Goal: Task Accomplishment & Management: Use online tool/utility

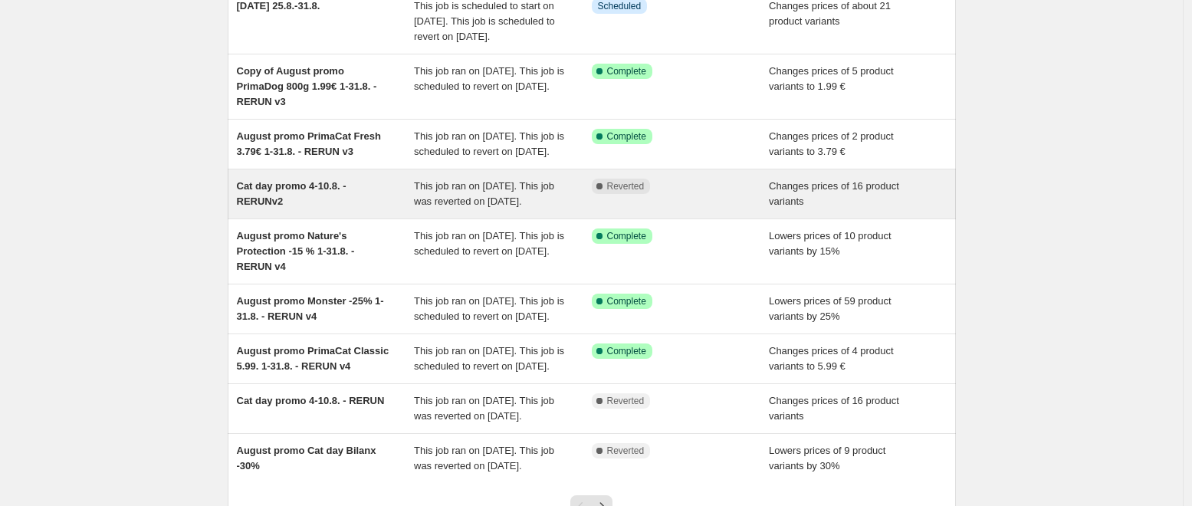
scroll to position [266, 0]
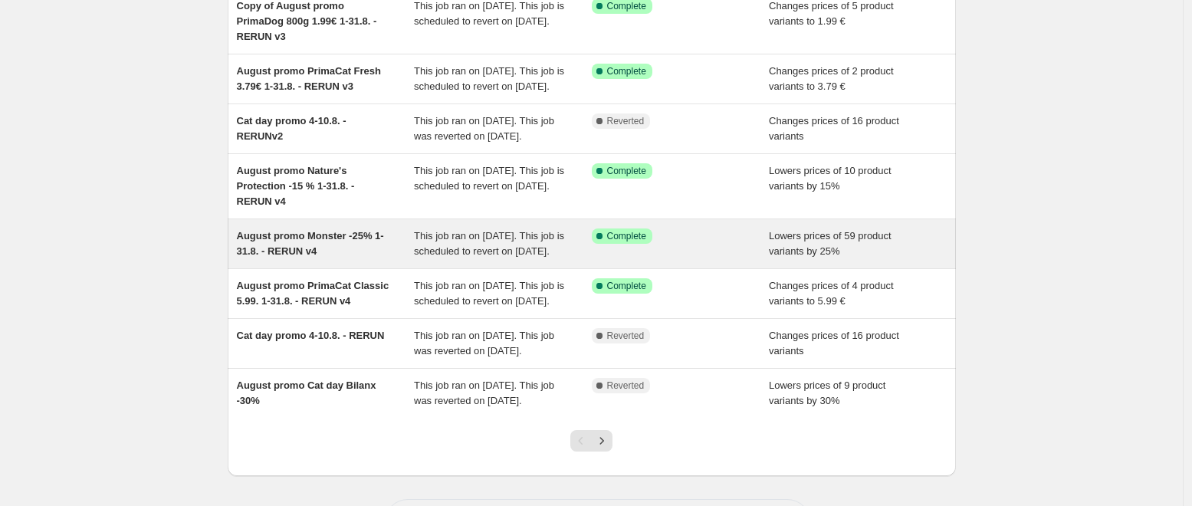
click at [358, 259] on div "August promo Monster -25% 1-31.8. - RERUN v4" at bounding box center [326, 244] width 178 height 31
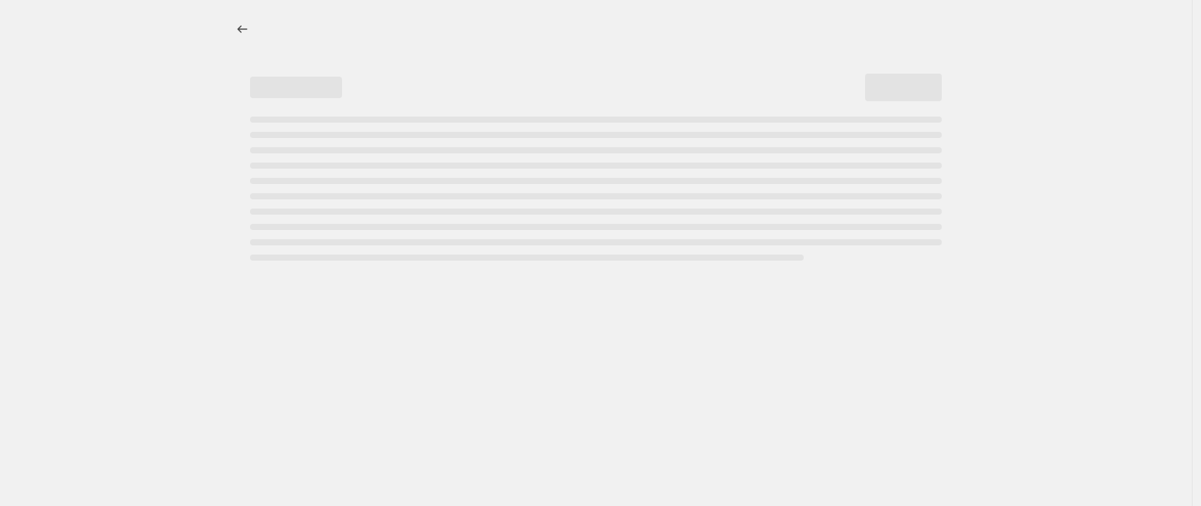
select select "percentage"
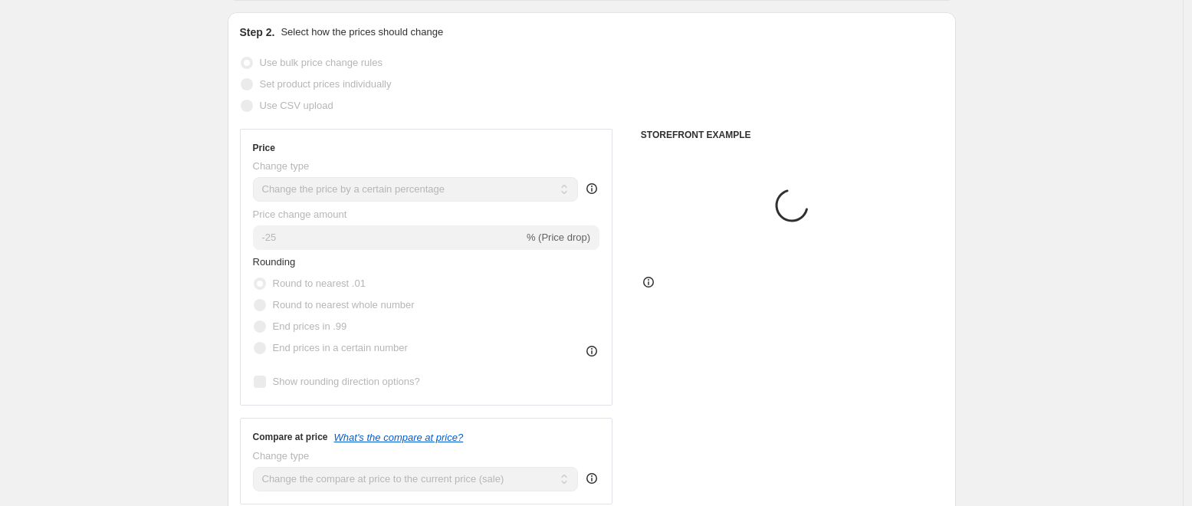
select select "collection"
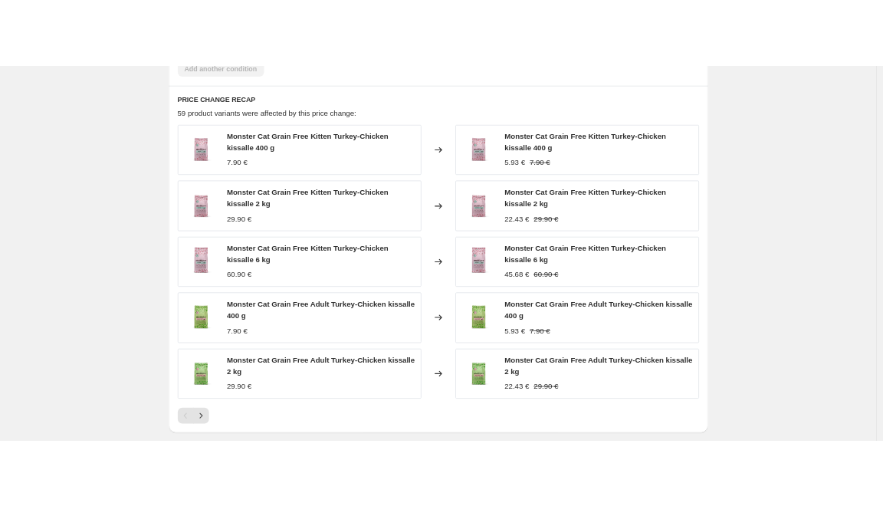
scroll to position [1166, 0]
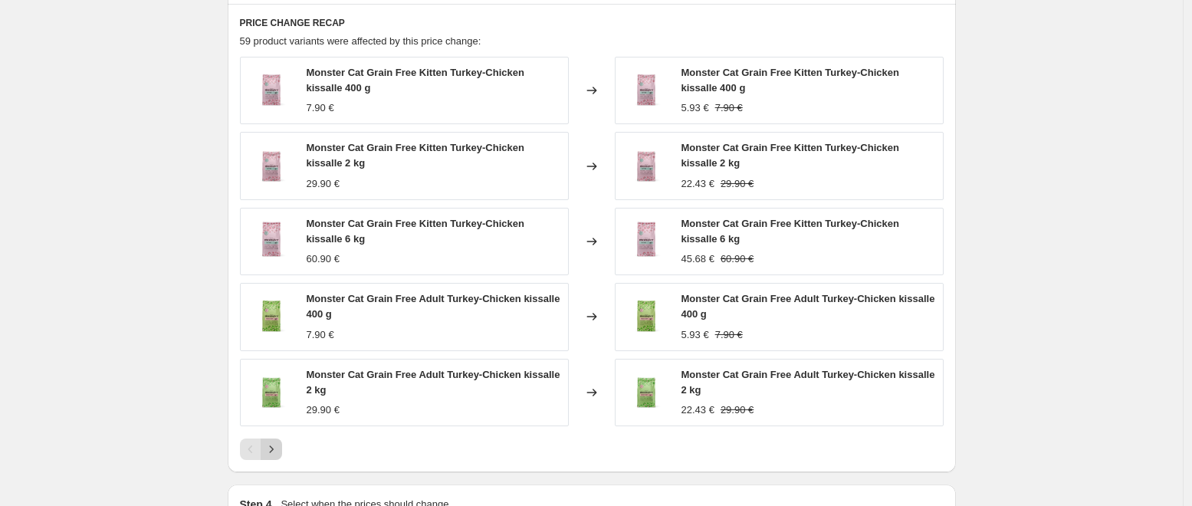
click at [277, 457] on icon "Next" at bounding box center [271, 449] width 15 height 15
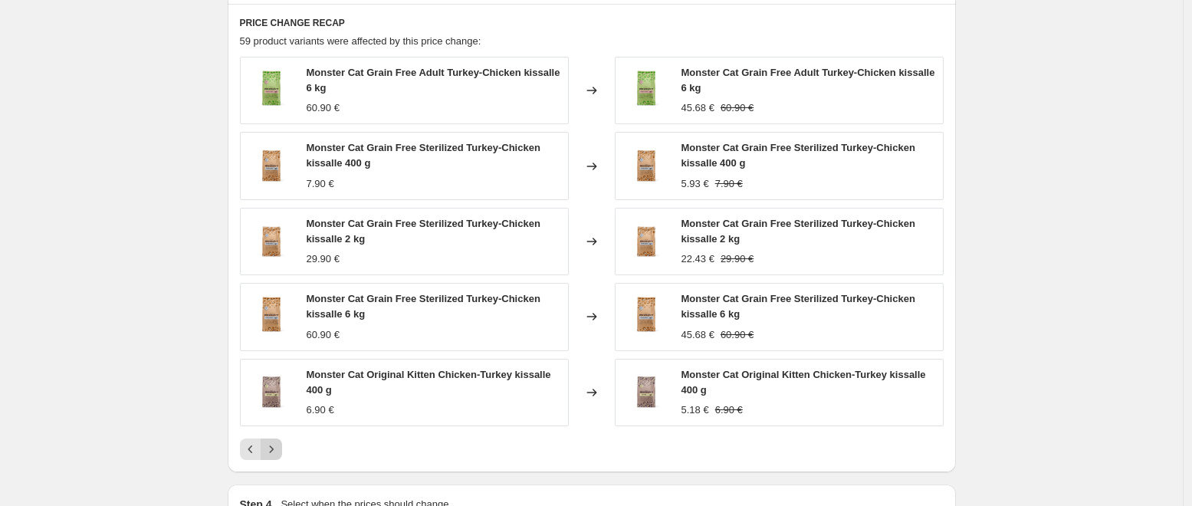
click at [279, 457] on icon "Next" at bounding box center [271, 449] width 15 height 15
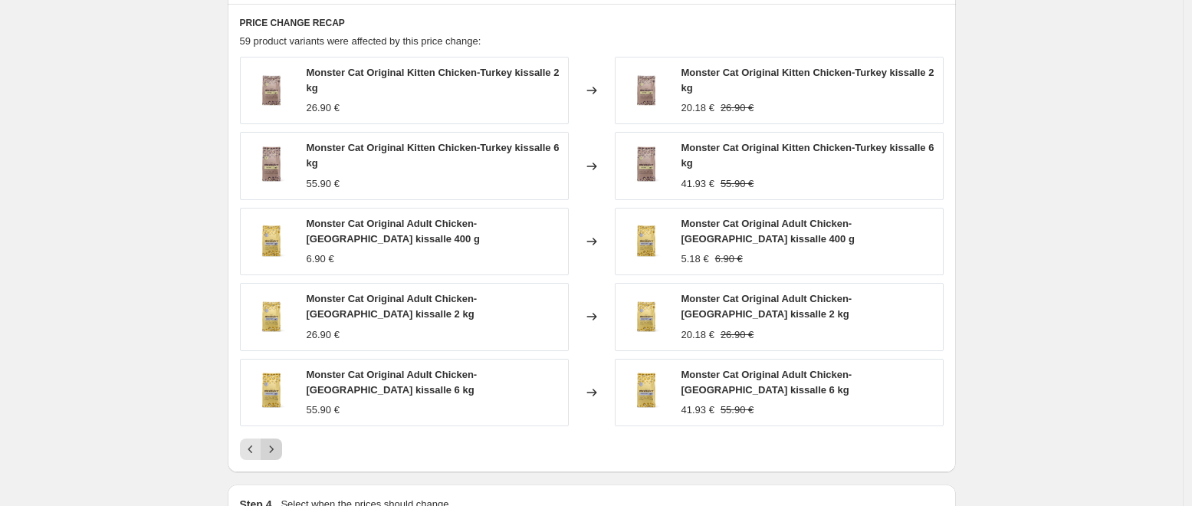
click at [279, 457] on icon "Next" at bounding box center [271, 449] width 15 height 15
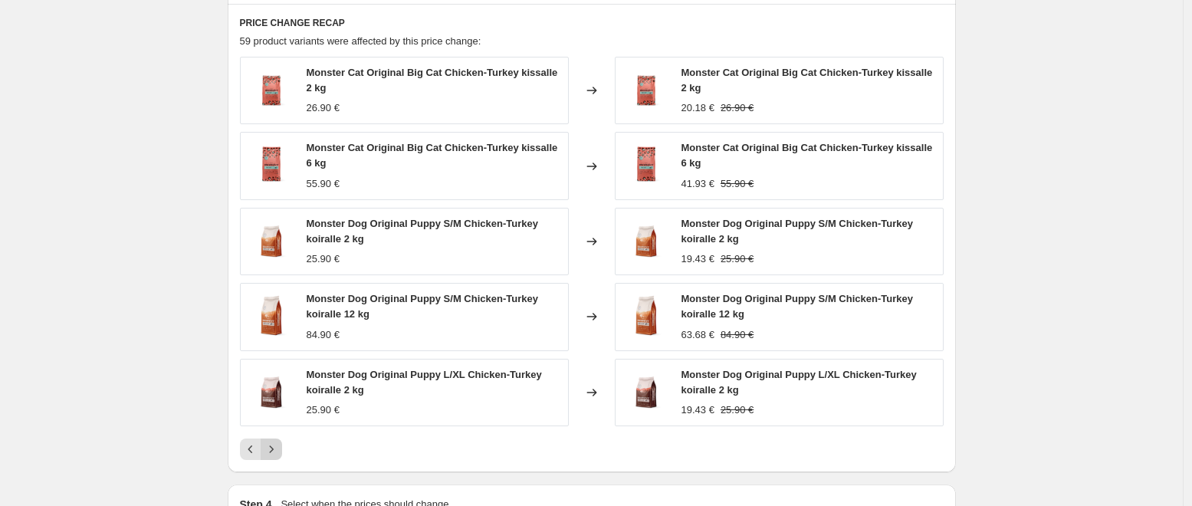
click at [279, 457] on icon "Next" at bounding box center [271, 449] width 15 height 15
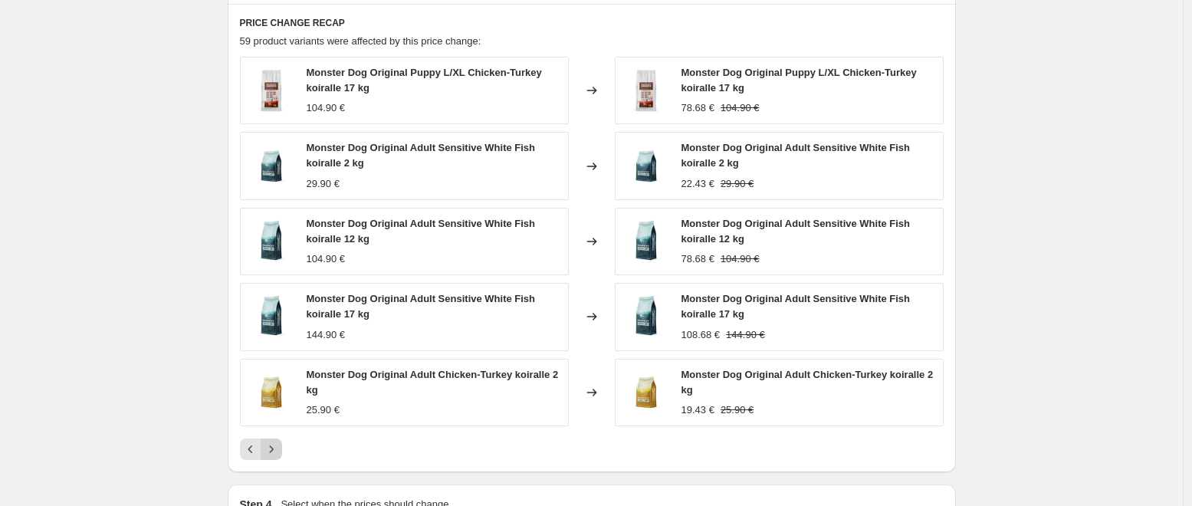
click at [279, 457] on icon "Next" at bounding box center [271, 449] width 15 height 15
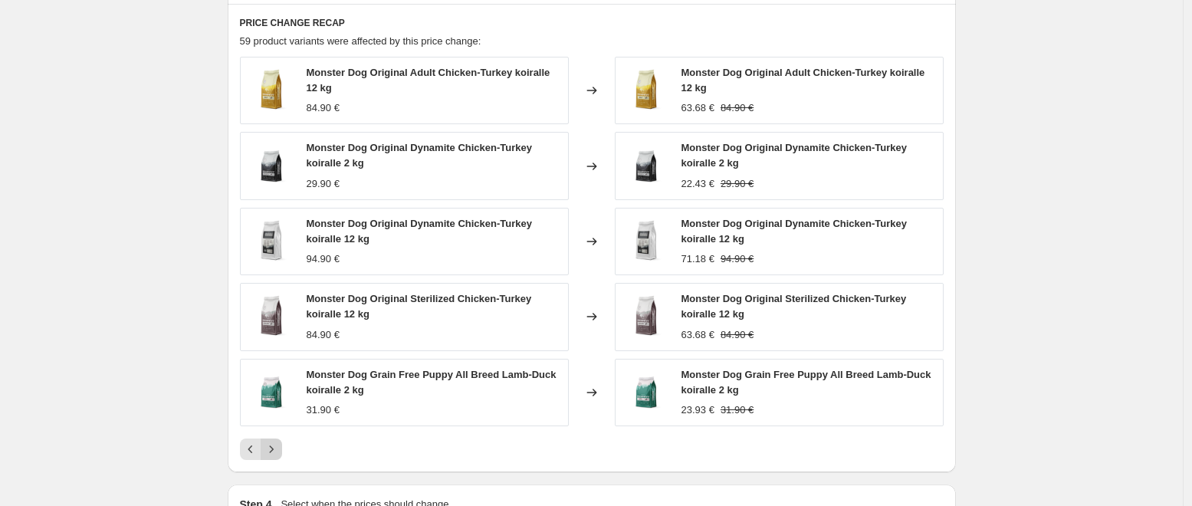
click at [279, 457] on icon "Next" at bounding box center [271, 449] width 15 height 15
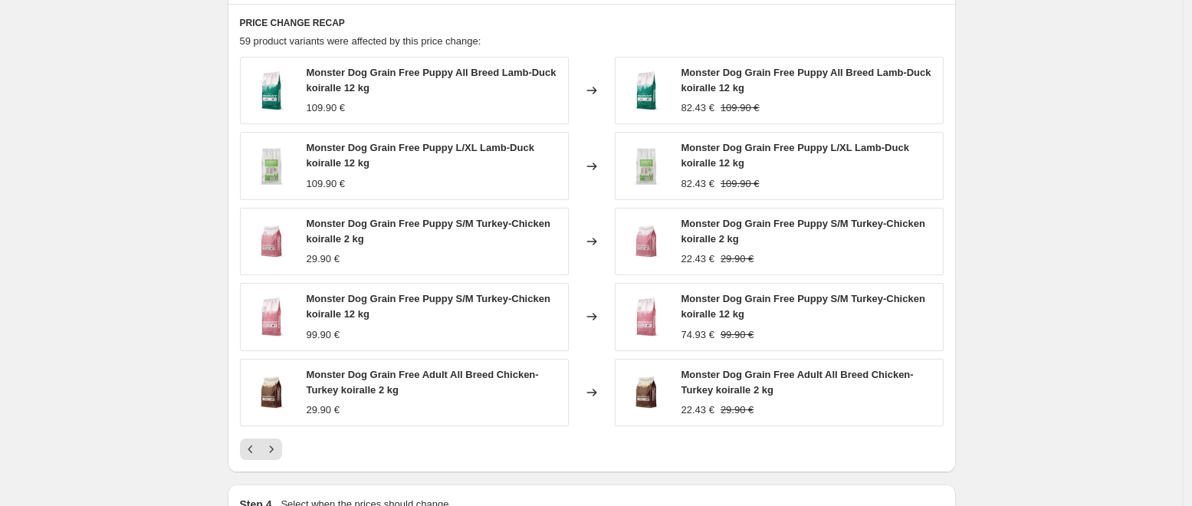
click at [279, 457] on icon "Next" at bounding box center [271, 449] width 15 height 15
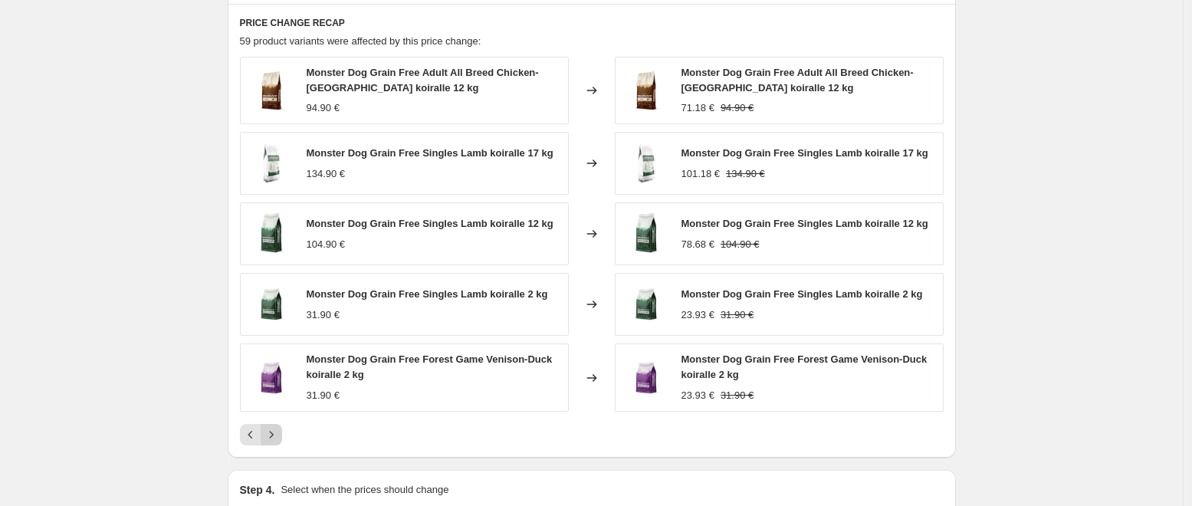
click at [279, 442] on icon "Next" at bounding box center [271, 434] width 15 height 15
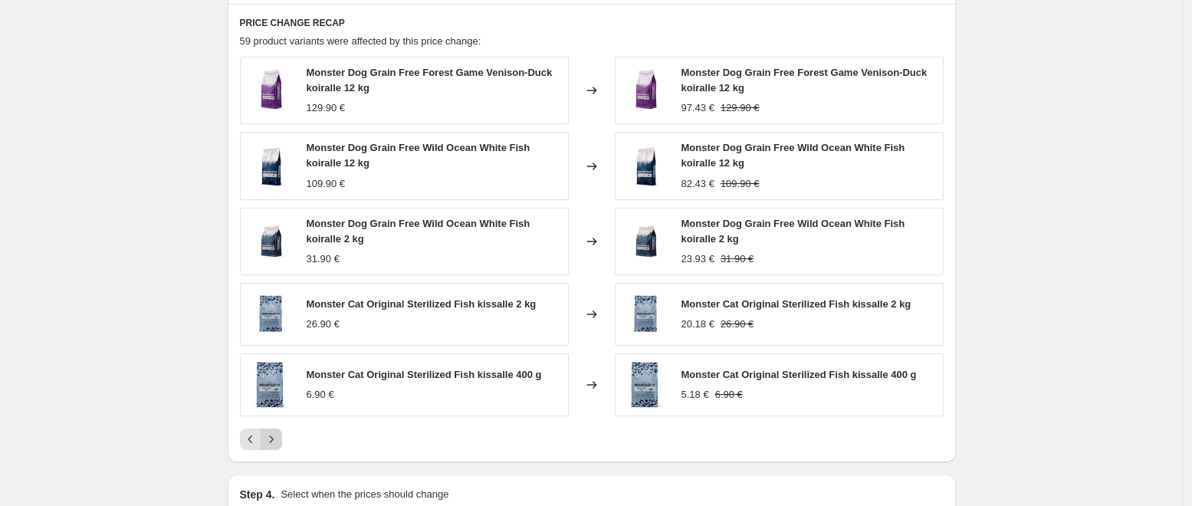
click at [279, 447] on icon "Next" at bounding box center [271, 439] width 15 height 15
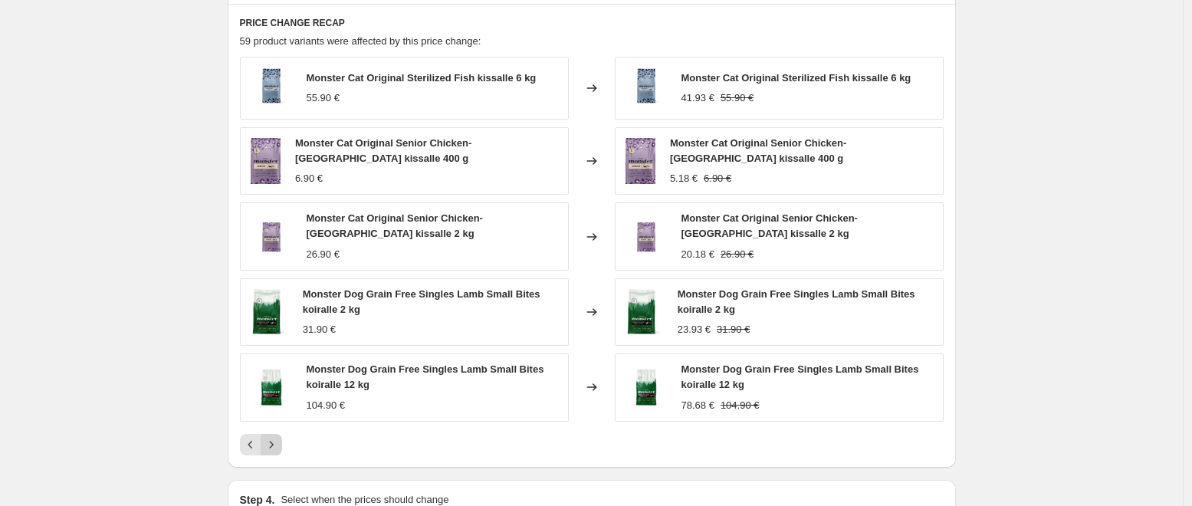
click at [279, 452] on button "Next" at bounding box center [271, 444] width 21 height 21
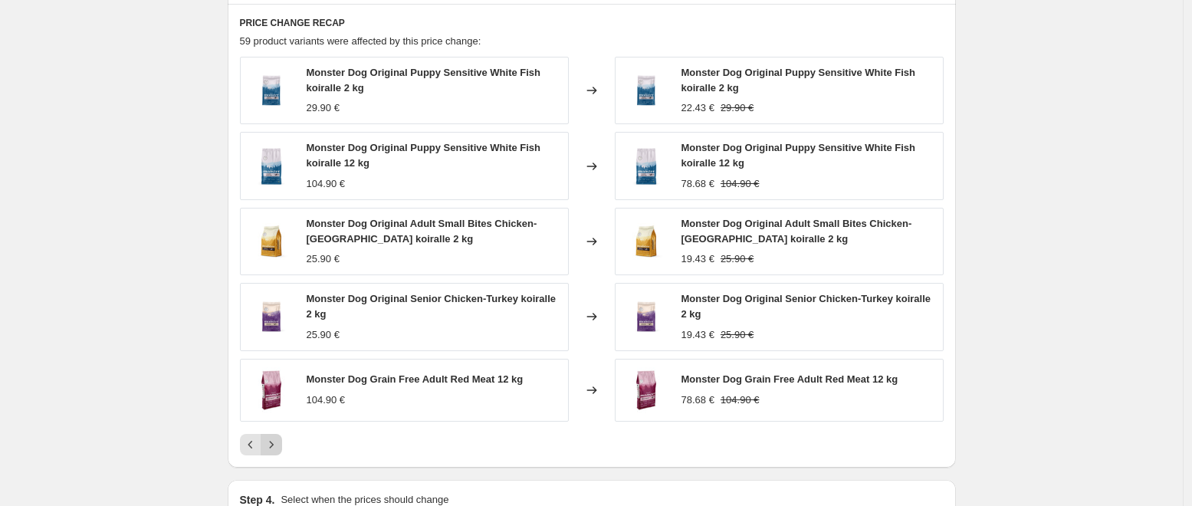
click at [282, 455] on button "Next" at bounding box center [271, 444] width 21 height 21
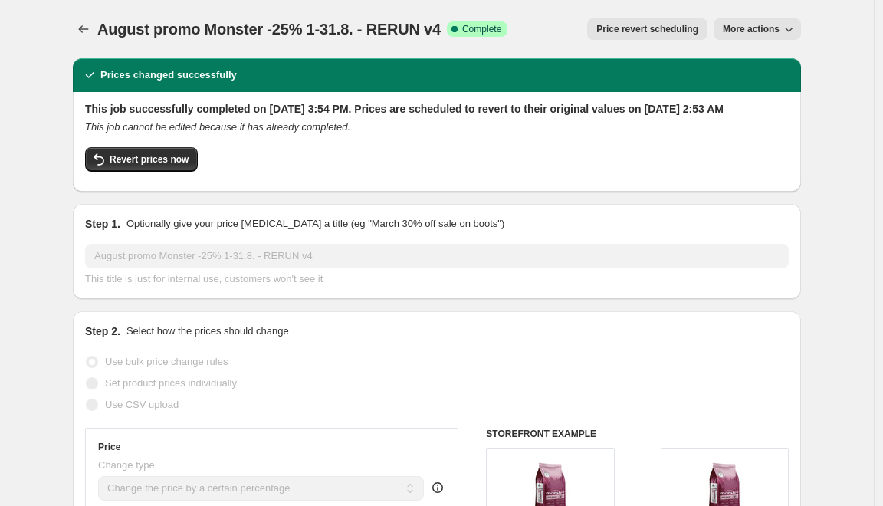
scroll to position [0, 0]
click at [776, 32] on span "More actions" at bounding box center [751, 29] width 57 height 12
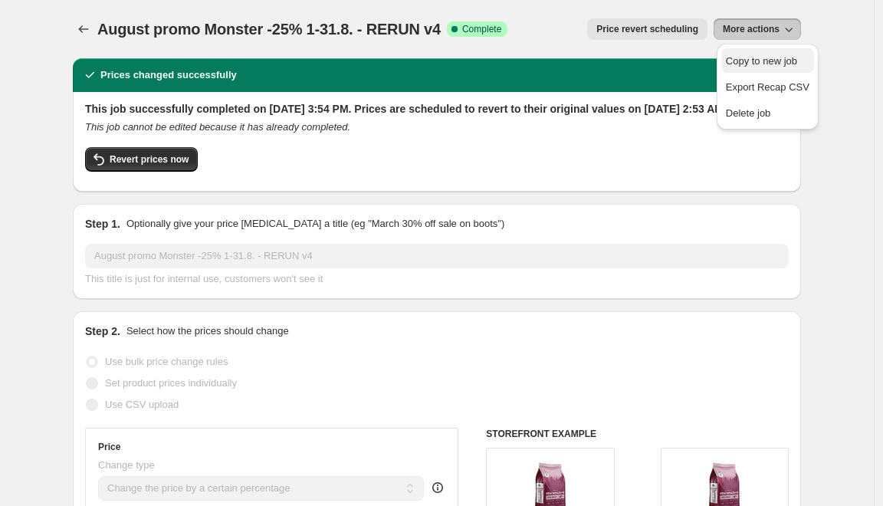
click at [772, 58] on span "Copy to new job" at bounding box center [761, 61] width 71 height 12
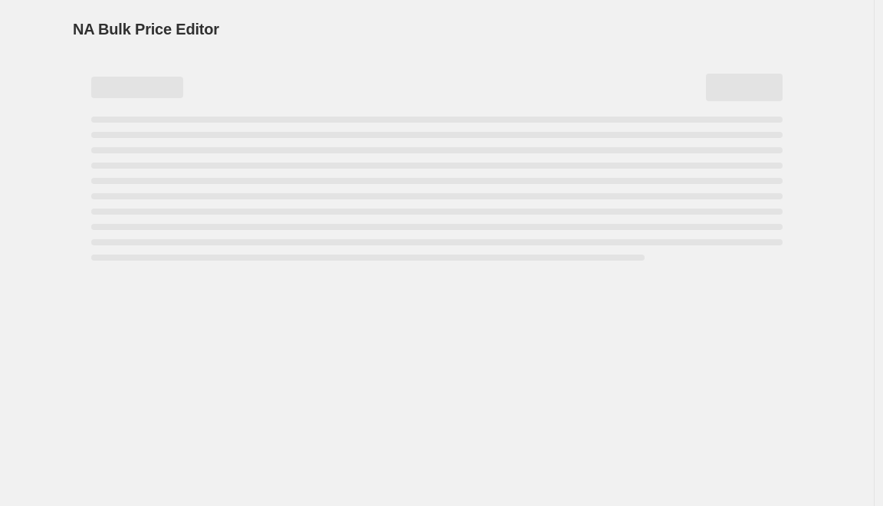
select select "percentage"
select select "collection"
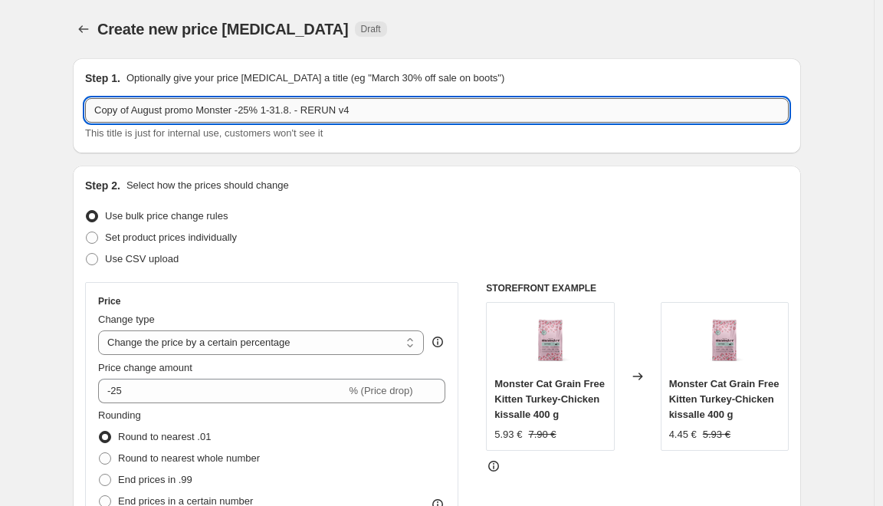
click at [138, 110] on input "Copy of August promo Monster -25% 1-31.8. - RERUN v4" at bounding box center [437, 110] width 704 height 25
paste input "Original adult chicken/turkey 17kg"
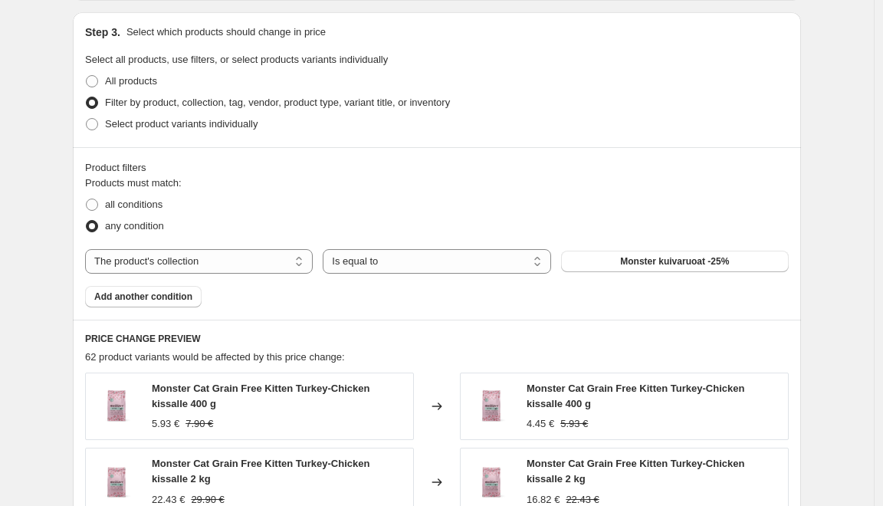
scroll to position [705, 0]
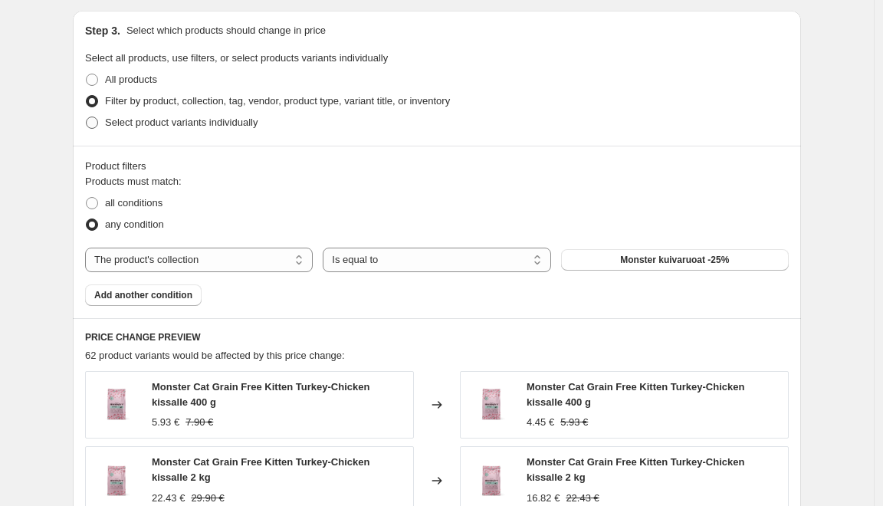
type input "August promo Monster -25% 1-31.8. - Original adult chicken/turkey 17kg addition"
click at [138, 124] on span "Select product variants individually" at bounding box center [181, 123] width 153 height 12
click at [87, 117] on input "Select product variants individually" at bounding box center [86, 117] width 1 height 1
radio input "true"
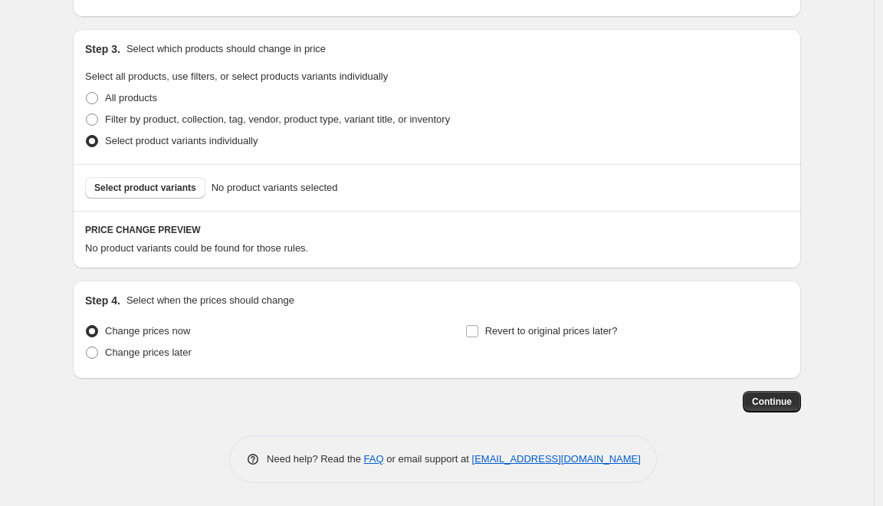
scroll to position [687, 0]
click at [164, 186] on span "Select product variants" at bounding box center [145, 188] width 102 height 12
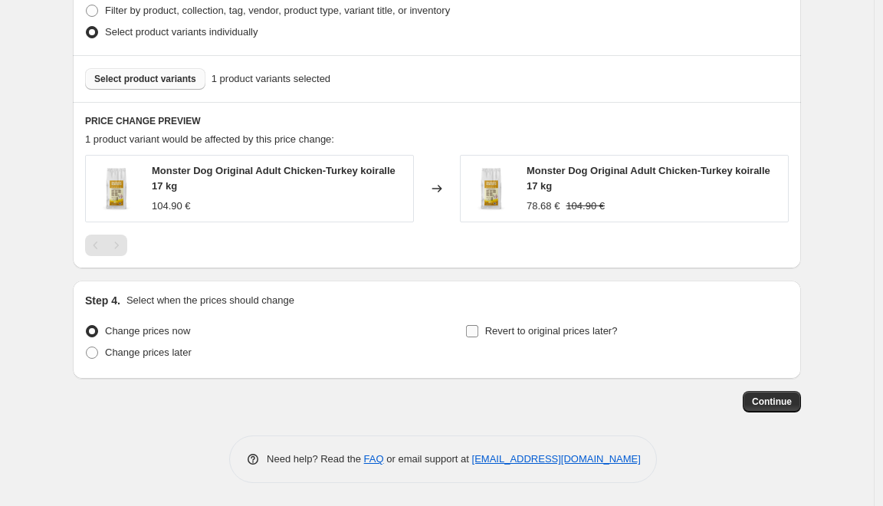
scroll to position [796, 0]
click at [478, 330] on input "Revert to original prices later?" at bounding box center [472, 331] width 12 height 12
checkbox input "true"
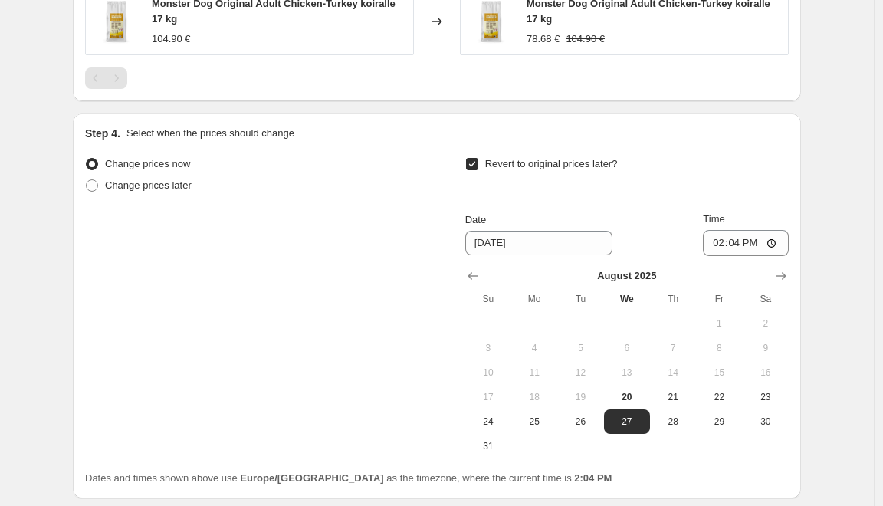
scroll to position [978, 0]
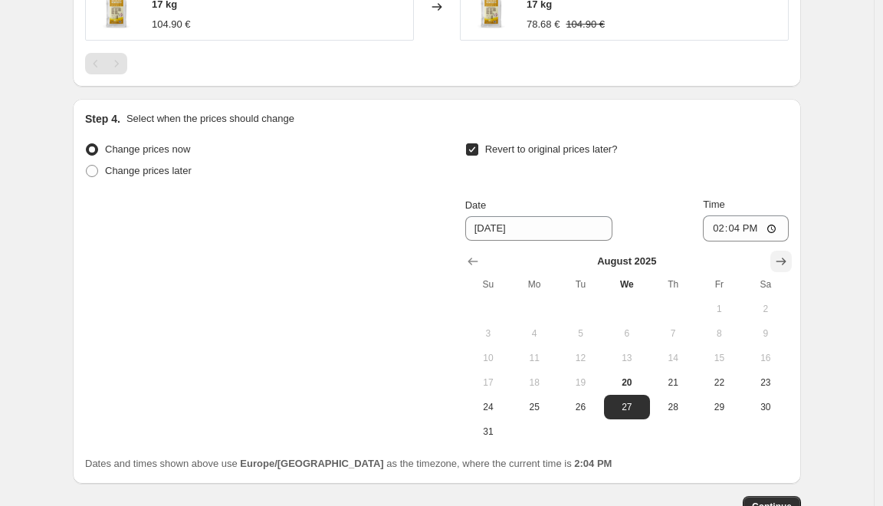
click at [783, 257] on icon "Show next month, September 2025" at bounding box center [781, 261] width 15 height 15
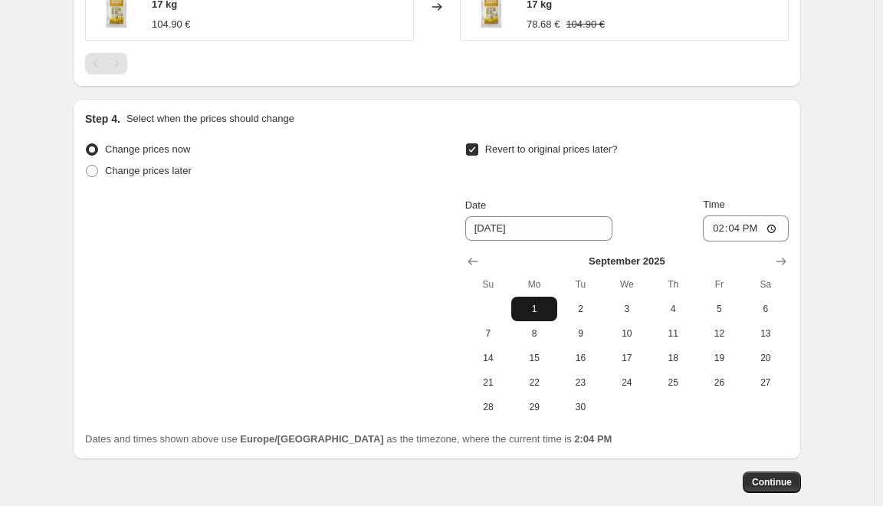
click at [542, 307] on span "1" at bounding box center [535, 309] width 34 height 12
type input "[DATE]"
click at [773, 229] on input "14:04" at bounding box center [746, 228] width 86 height 26
type input "02:04"
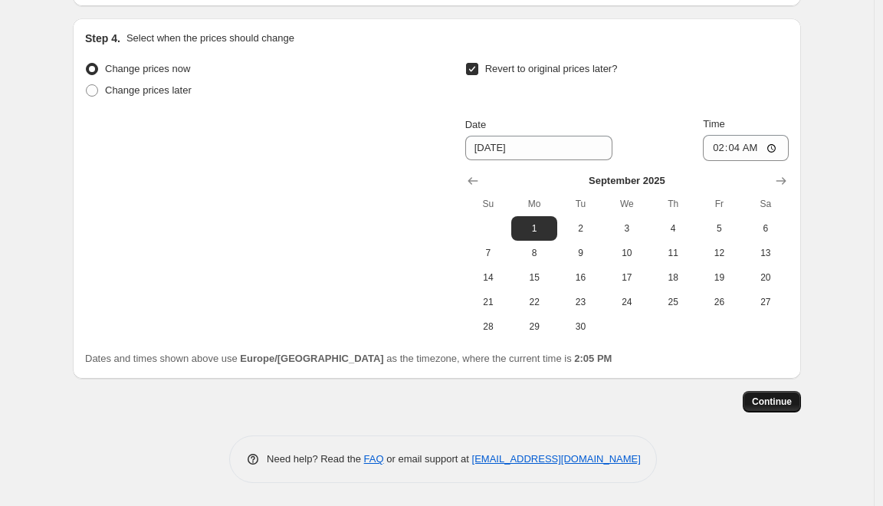
scroll to position [1060, 0]
click at [771, 401] on span "Continue" at bounding box center [772, 402] width 40 height 12
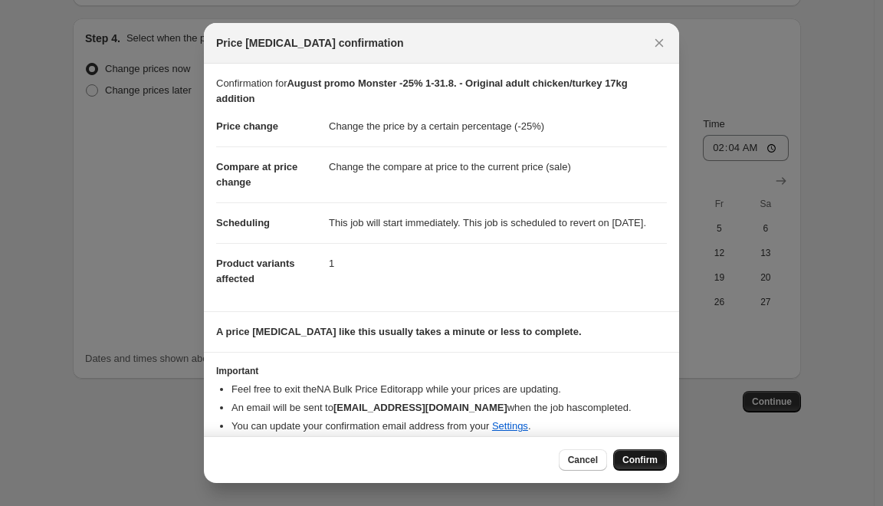
click at [645, 462] on span "Confirm" at bounding box center [640, 460] width 35 height 12
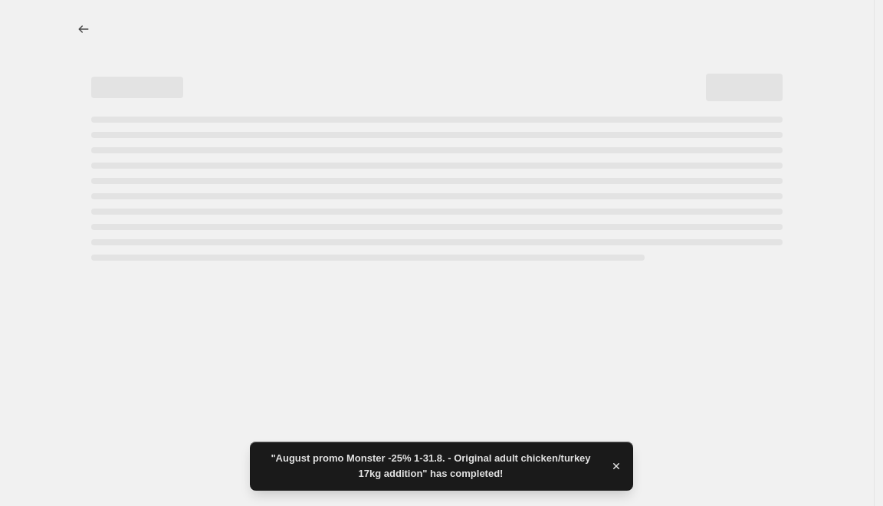
select select "percentage"
